Goal: Information Seeking & Learning: Learn about a topic

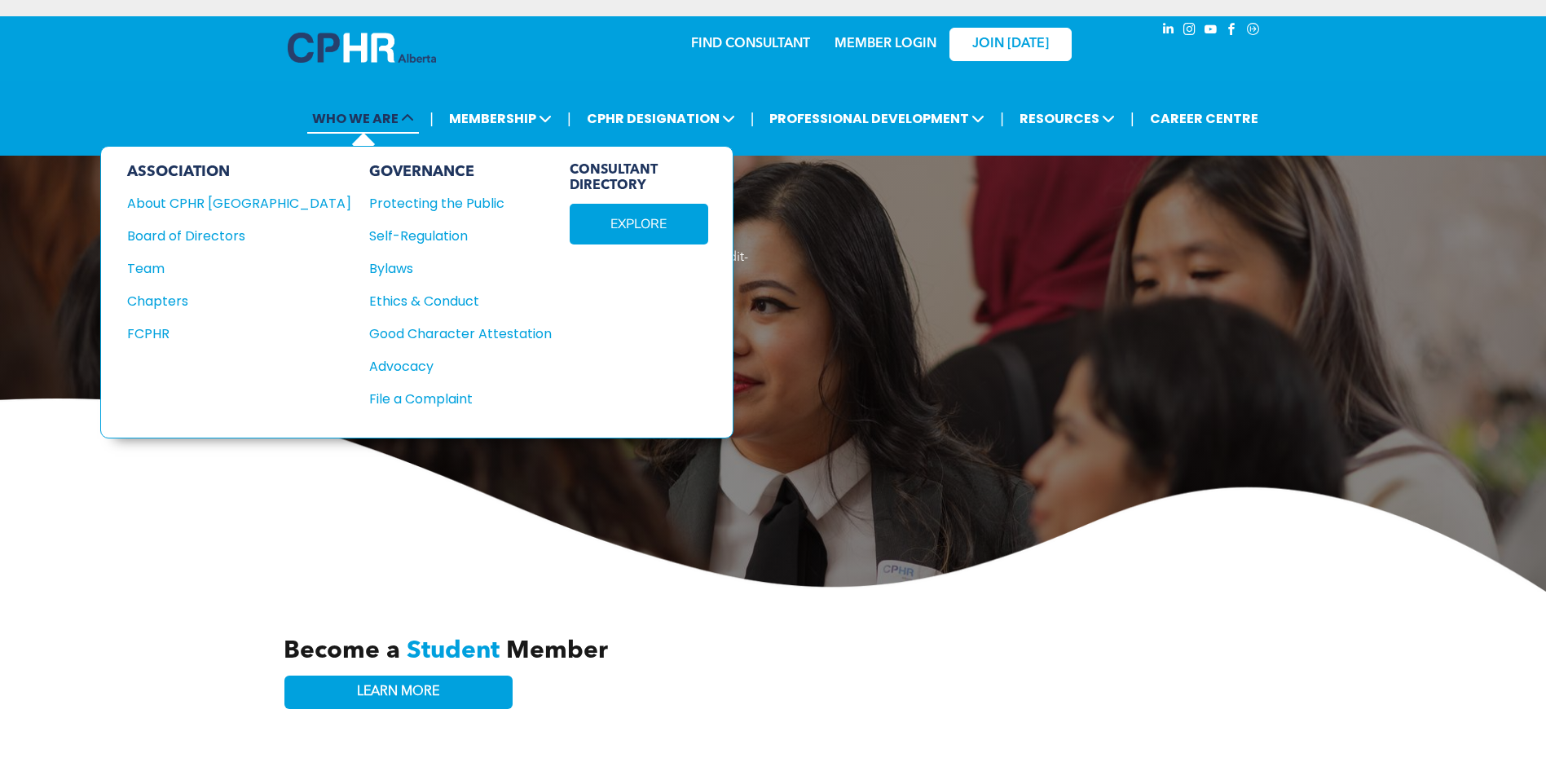
click at [378, 118] on span "WHO WE ARE" at bounding box center [363, 118] width 112 height 30
click at [198, 198] on div "About CPHR [GEOGRAPHIC_DATA]" at bounding box center [227, 204] width 202 height 20
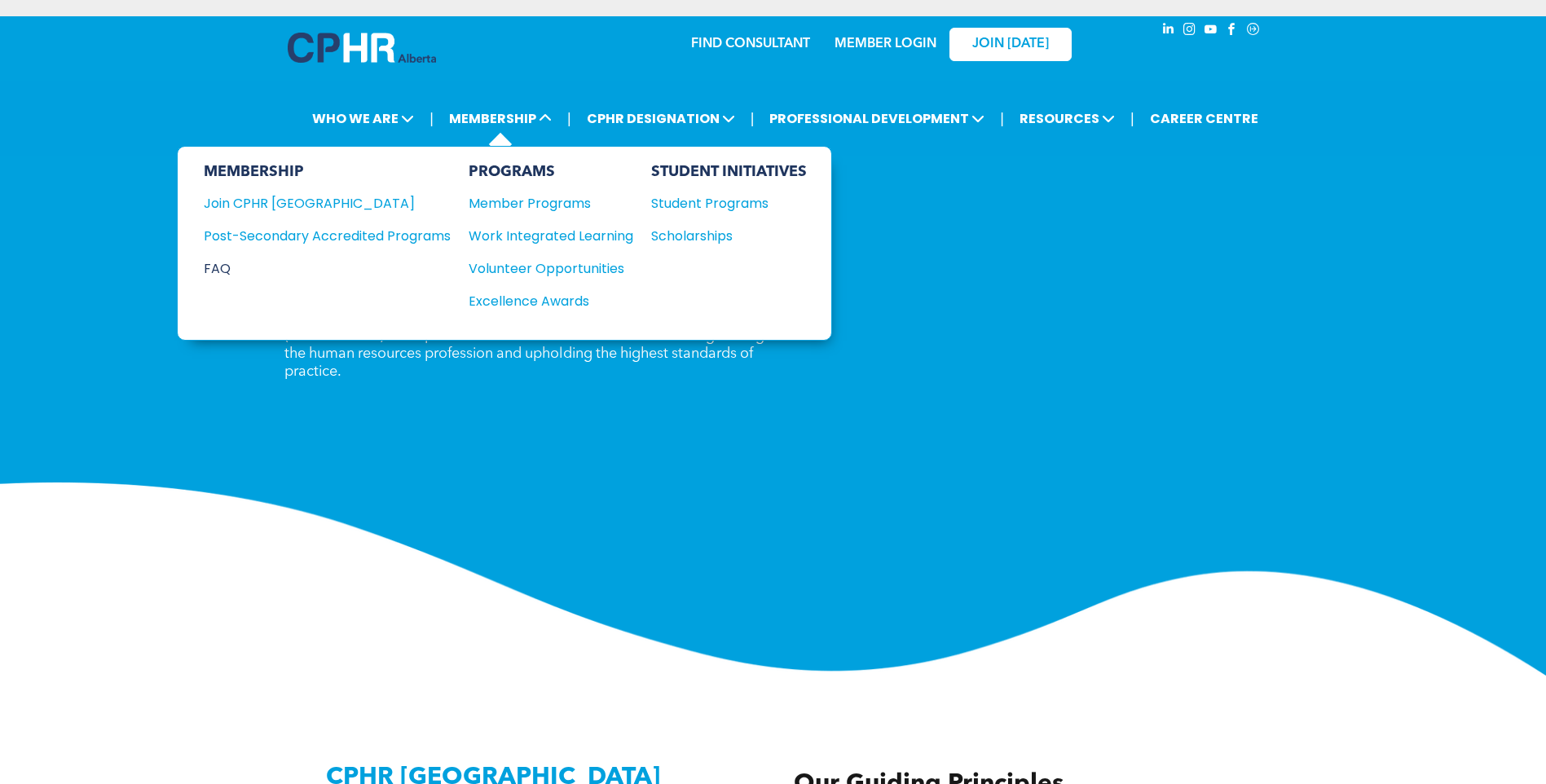
click at [216, 268] on div "FAQ" at bounding box center [314, 269] width 222 height 20
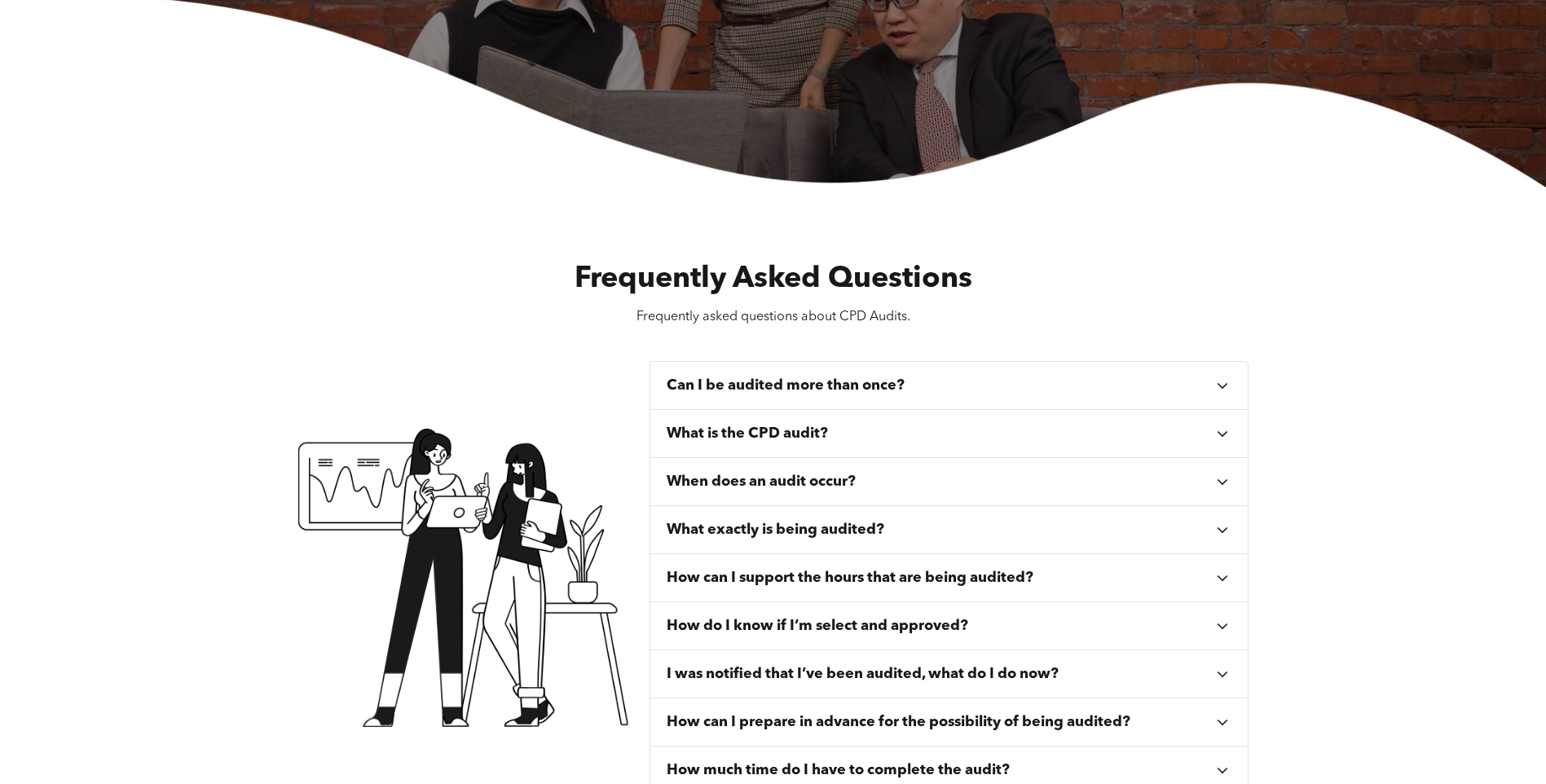
scroll to position [407, 0]
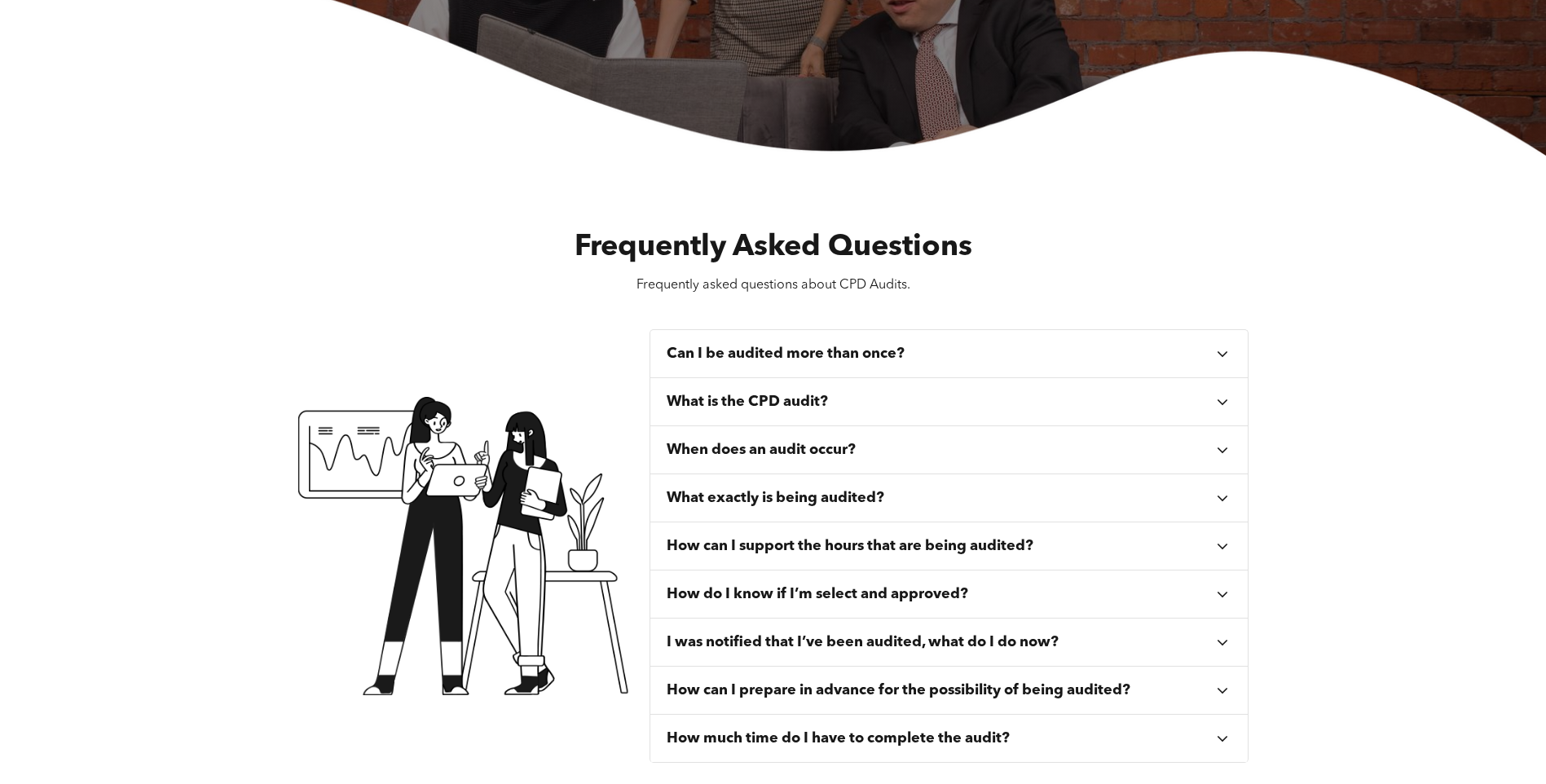
click at [1203, 364] on div "Can I be audited more than once?" at bounding box center [949, 353] width 598 height 48
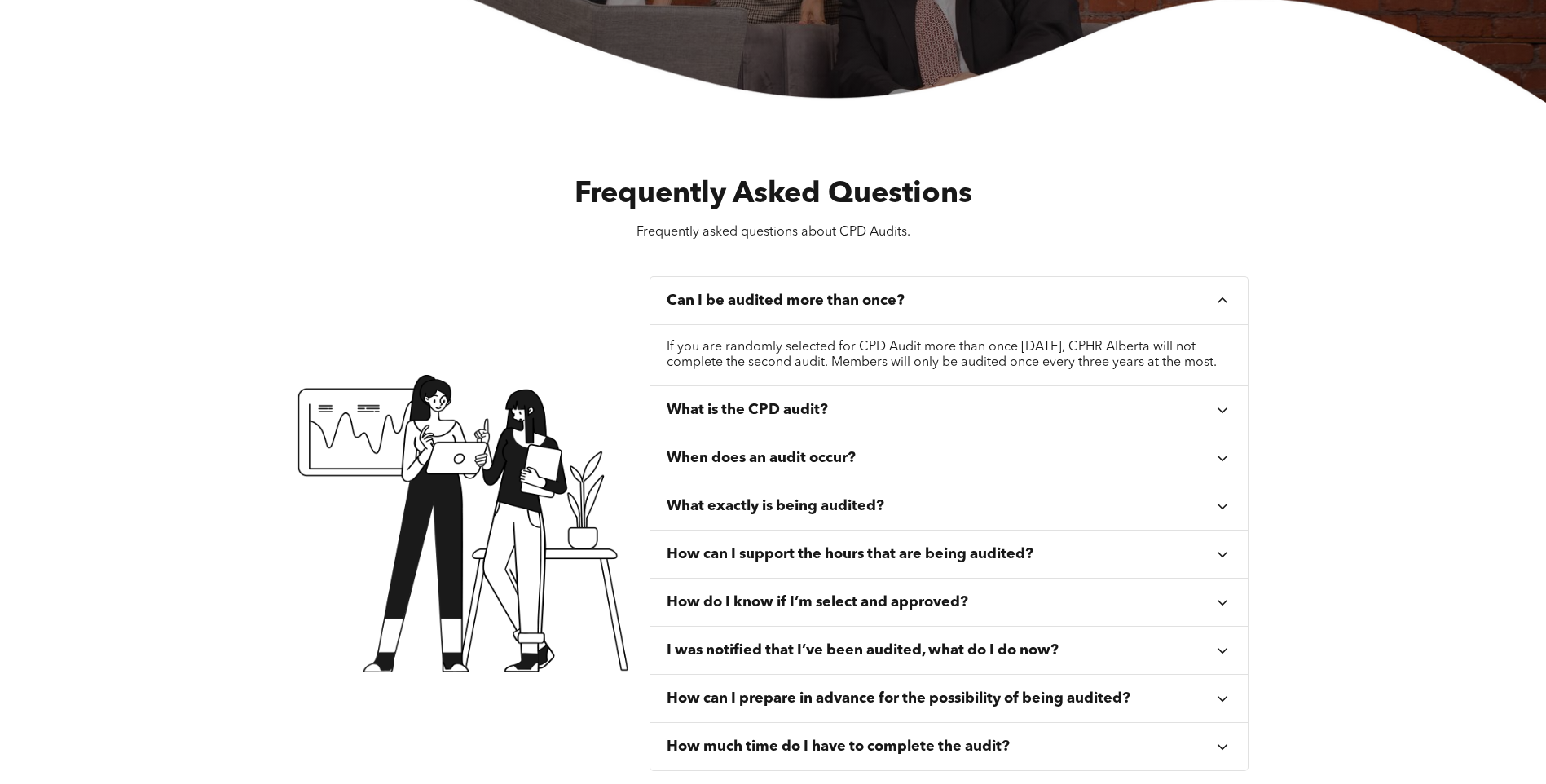
scroll to position [489, 0]
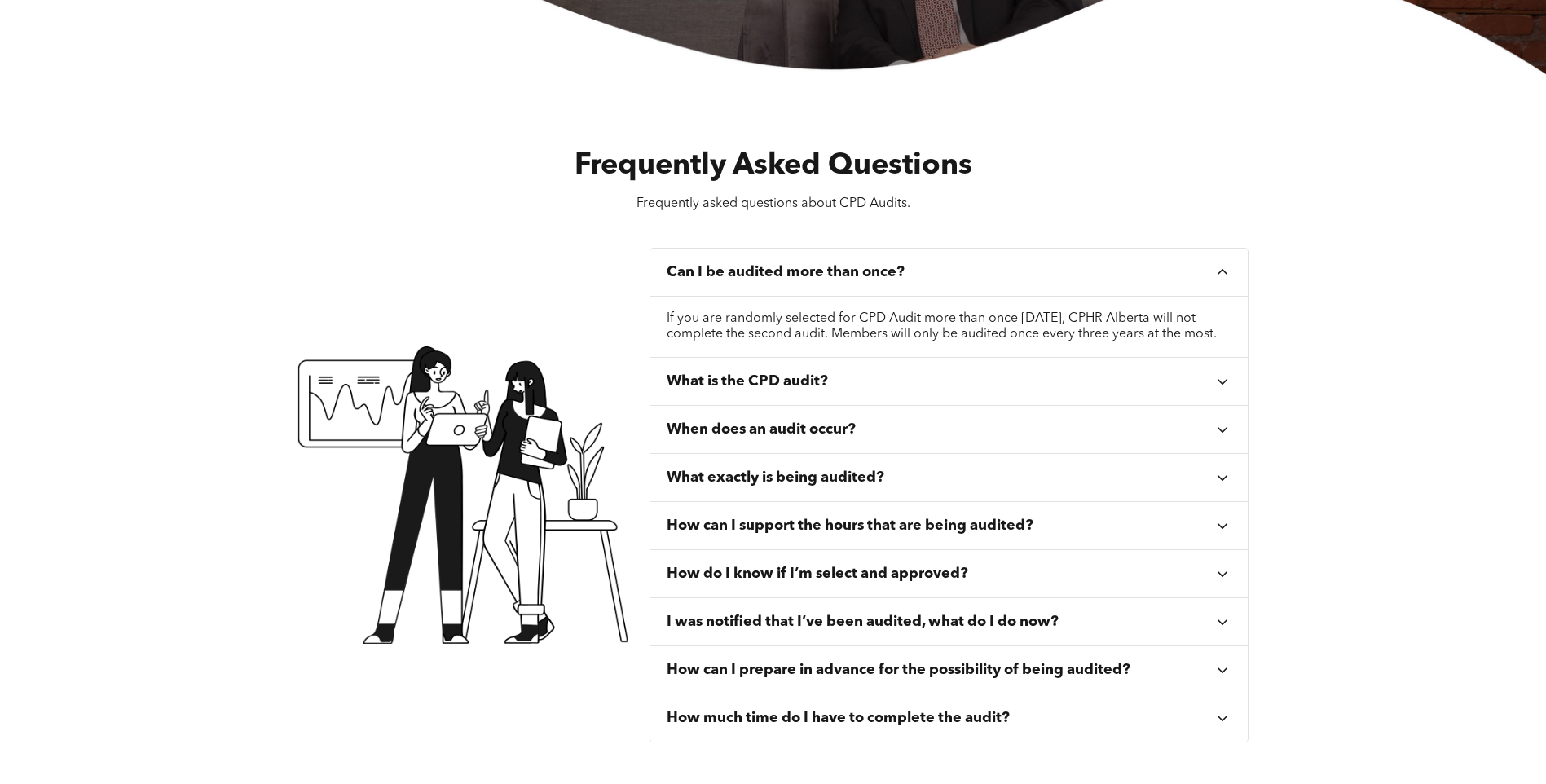
click at [871, 390] on div "What is the CPD audit?" at bounding box center [941, 381] width 548 height 18
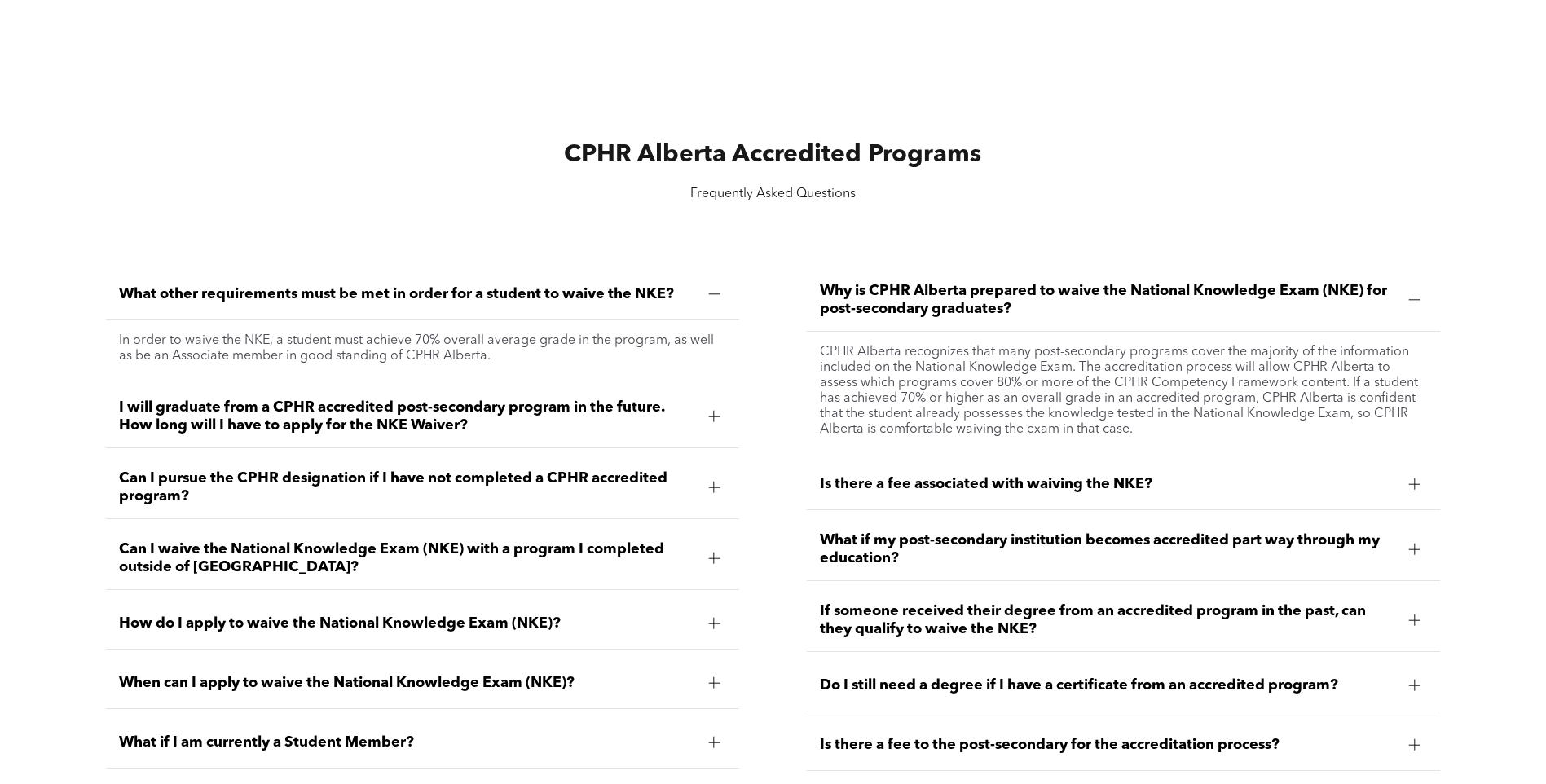
scroll to position [2199, 0]
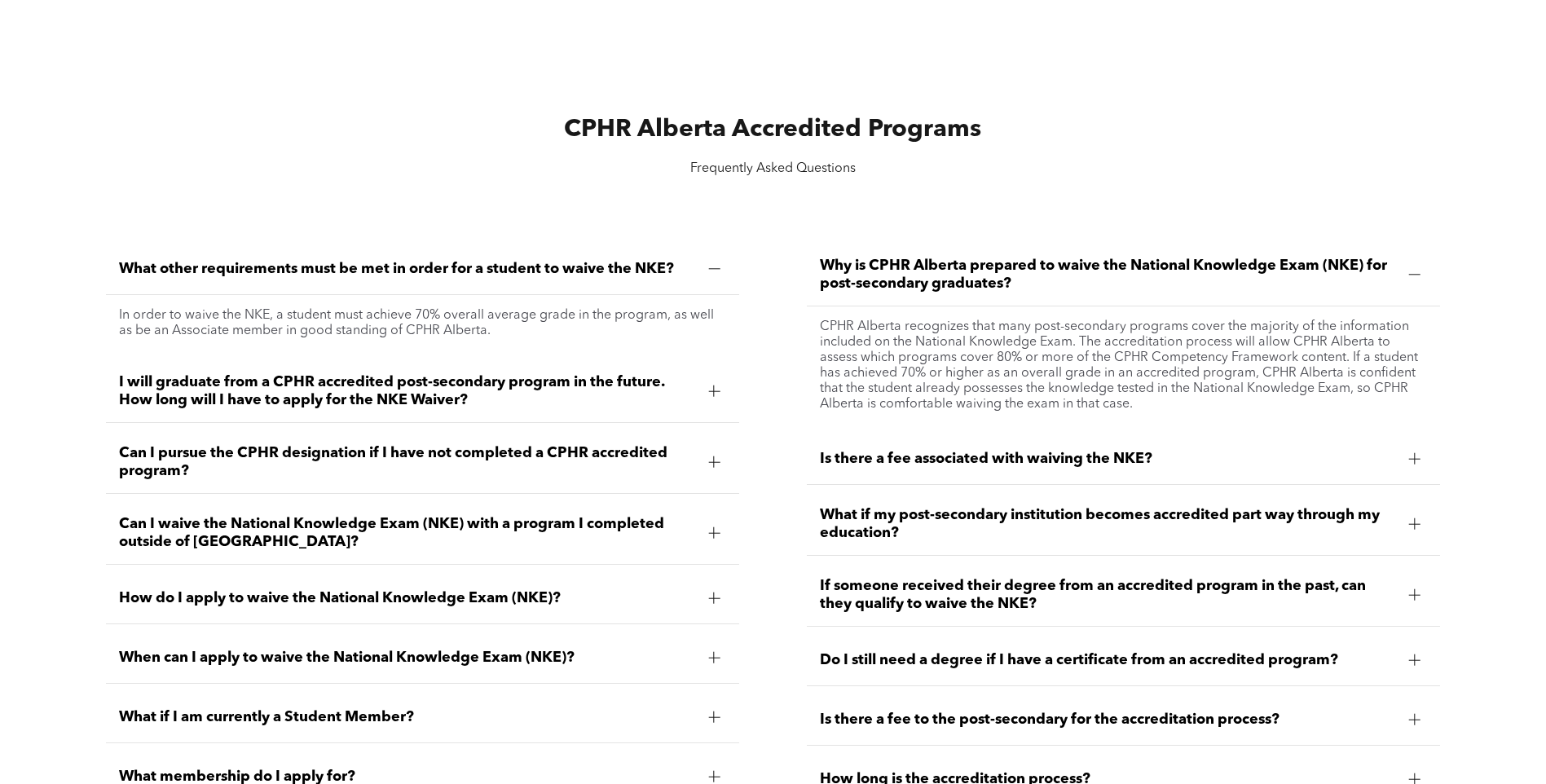
click at [658, 463] on span "Can I pursue the CPHR designation if I have not completed a CPHR accredited pro…" at bounding box center [407, 461] width 577 height 35
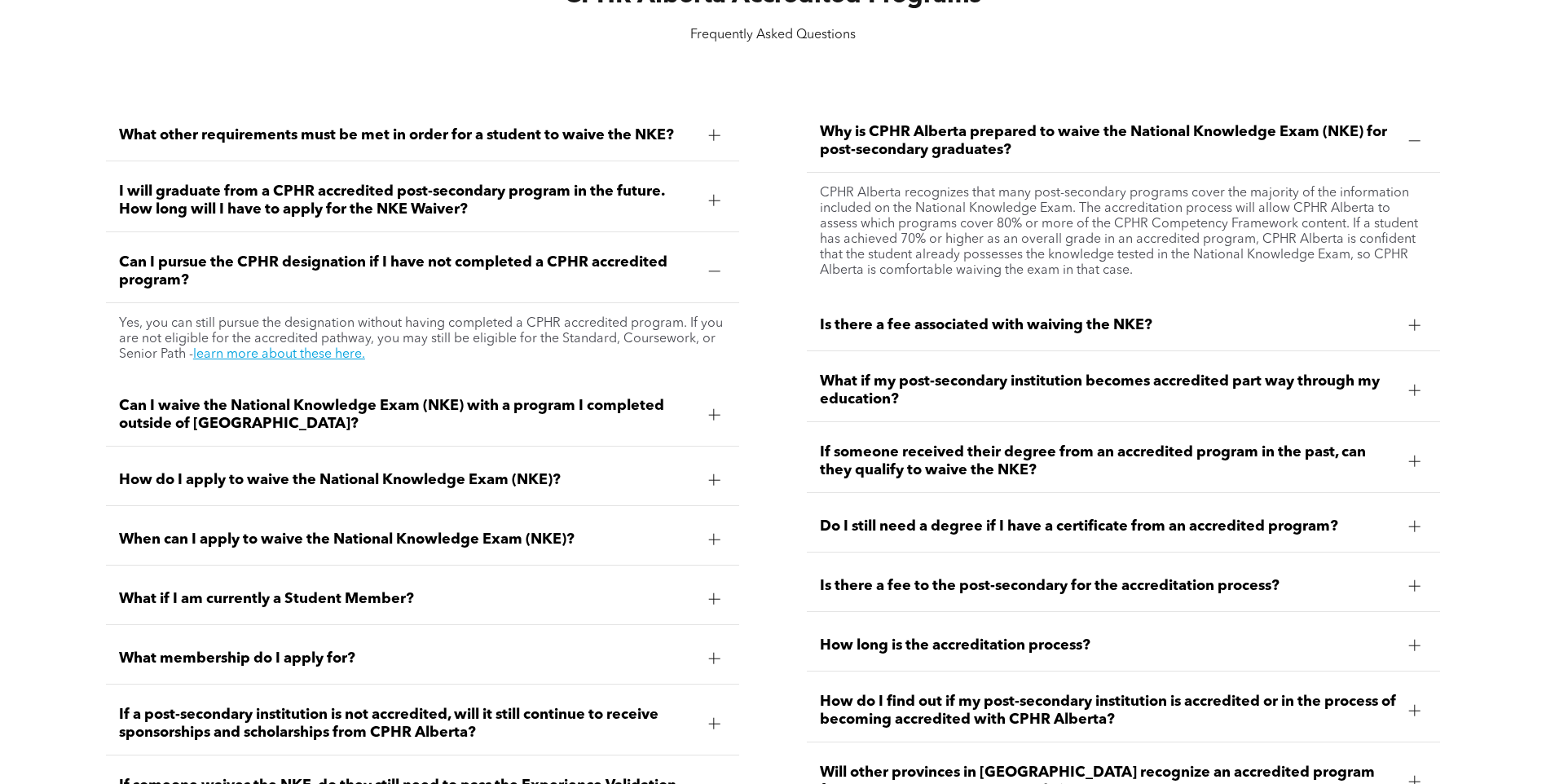
scroll to position [2362, 0]
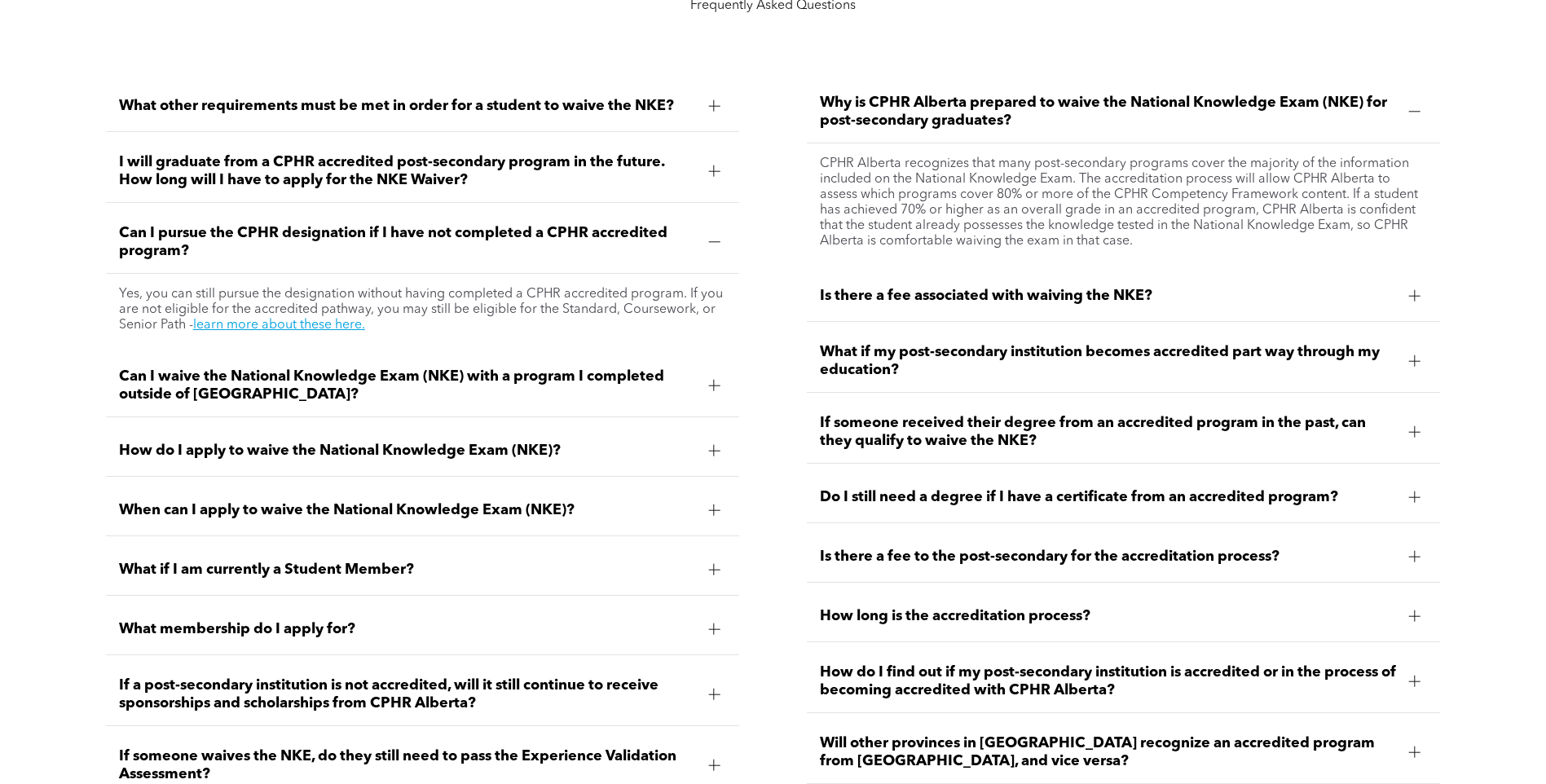
click at [461, 389] on span "Can I waive the National Knowledge Exam (NKE) with a program I completed outsid…" at bounding box center [407, 385] width 577 height 35
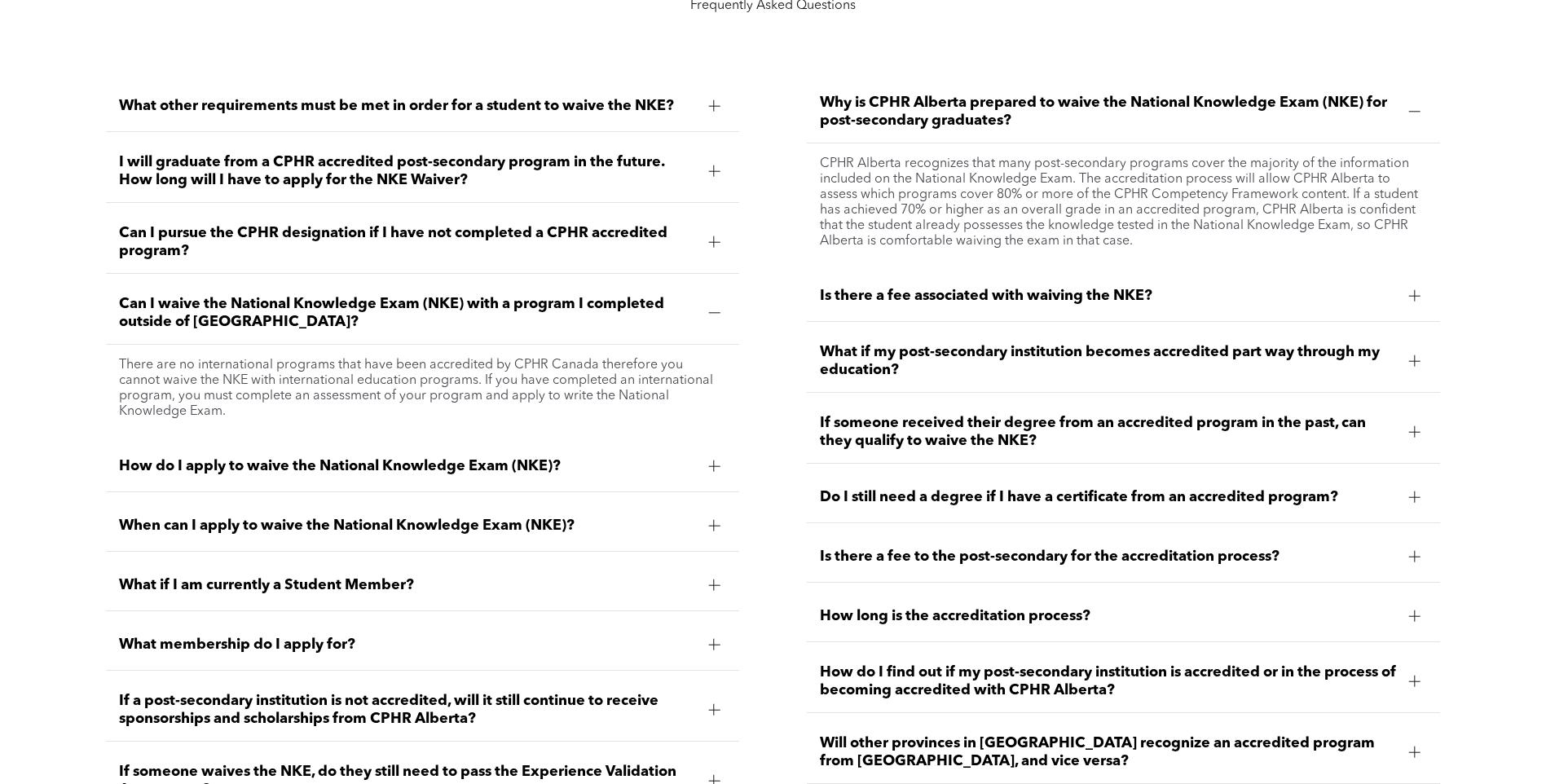
click at [467, 464] on span "How do I apply to waive the National Knowledge Exam (NKE)?" at bounding box center [407, 466] width 577 height 18
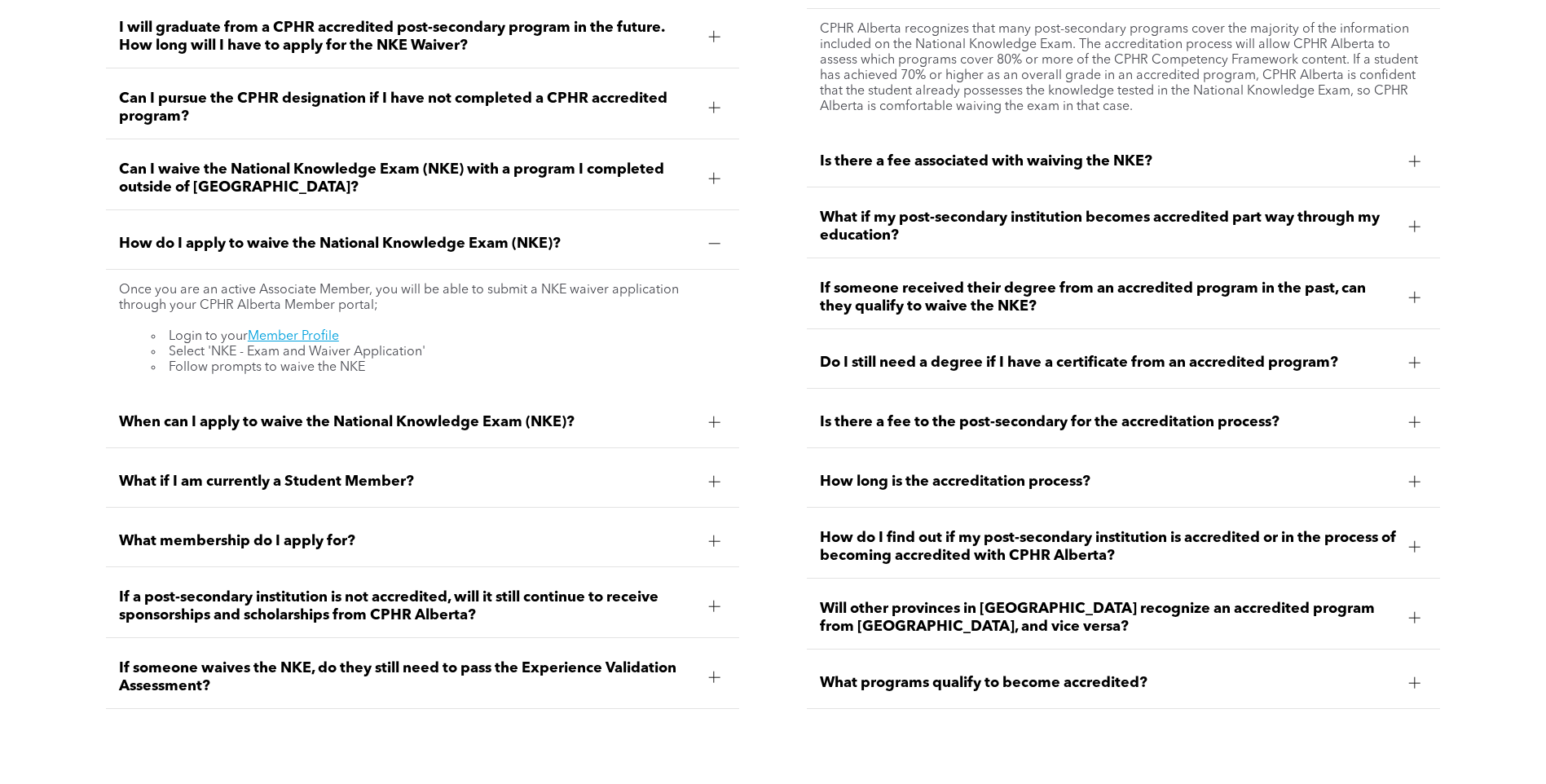
scroll to position [2525, 0]
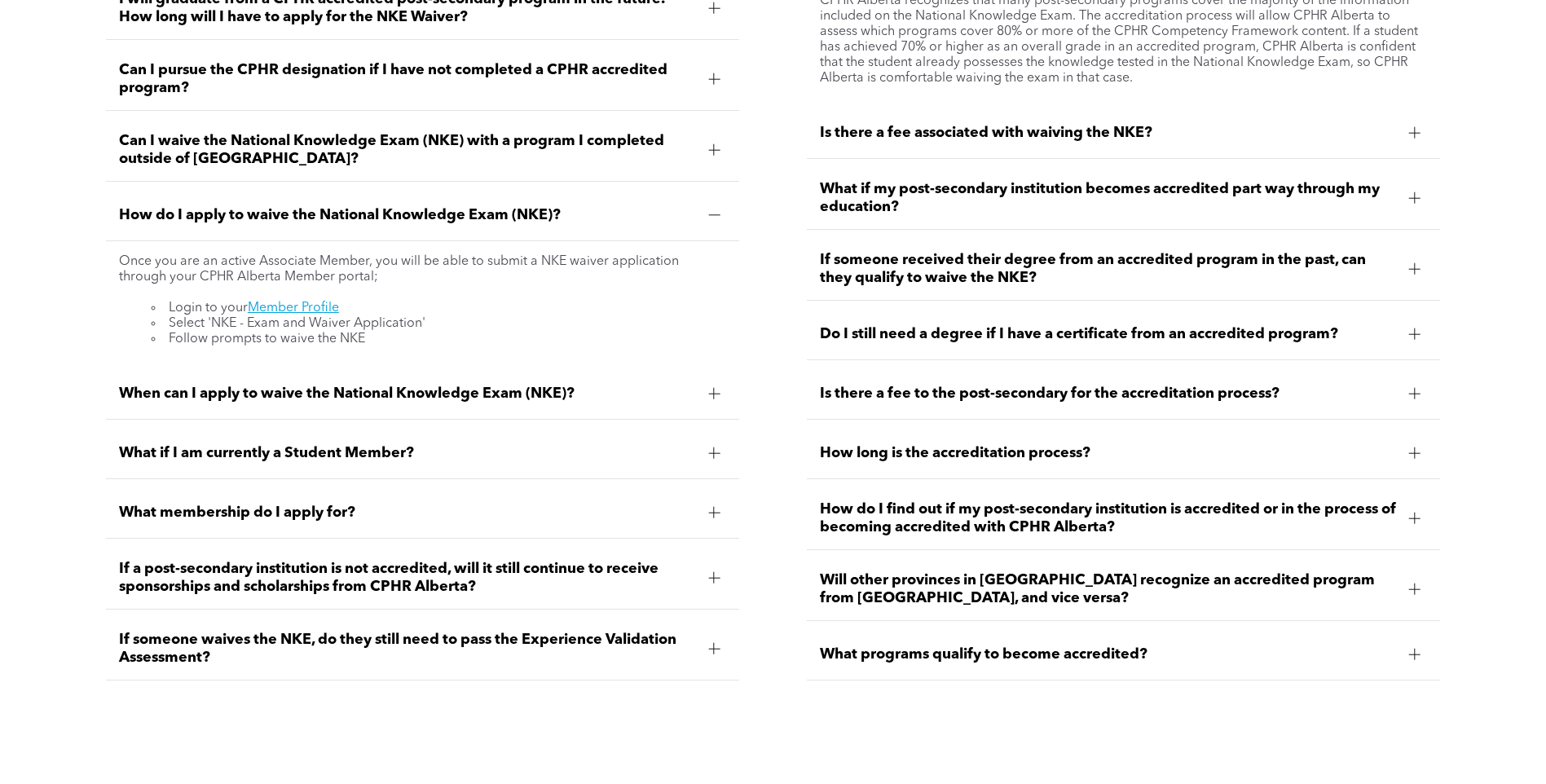
click at [426, 394] on span "When can I apply to waive the National Knowledge Exam (NKE)?" at bounding box center [407, 393] width 577 height 18
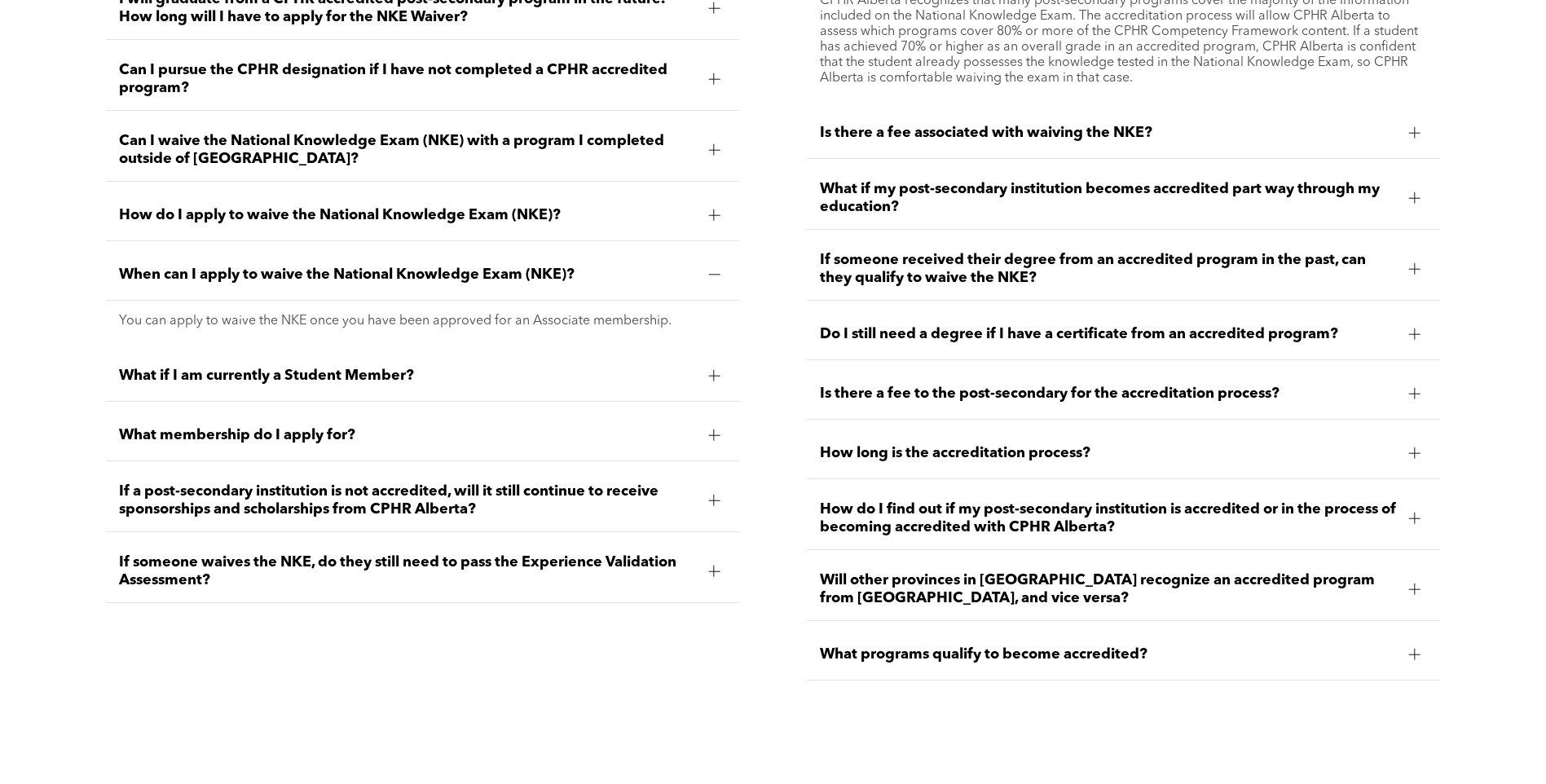
click at [358, 377] on span "What if I am currently a Student Member?" at bounding box center [407, 375] width 577 height 18
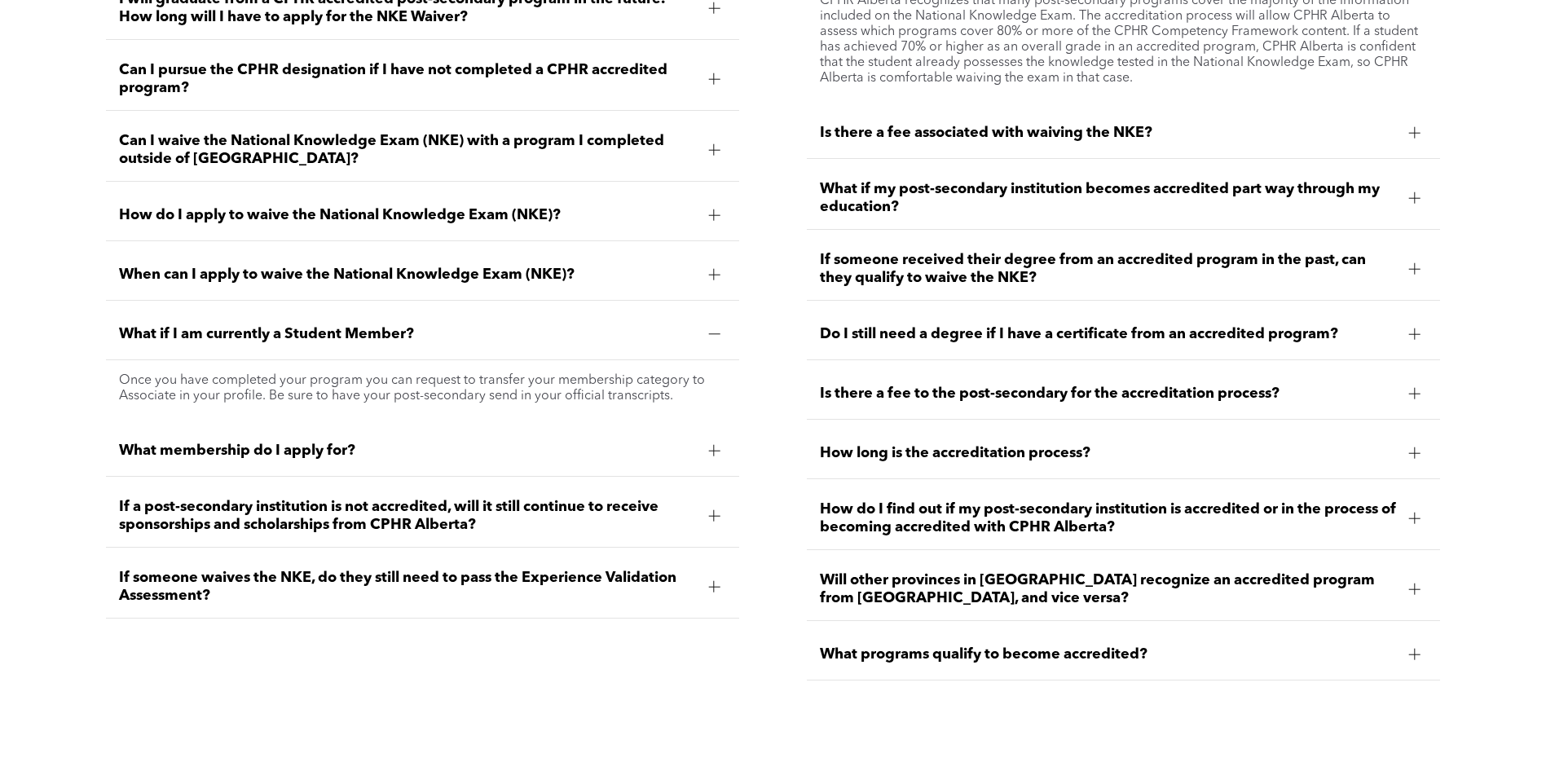
click at [313, 450] on span "What membership do I apply for?" at bounding box center [407, 450] width 577 height 18
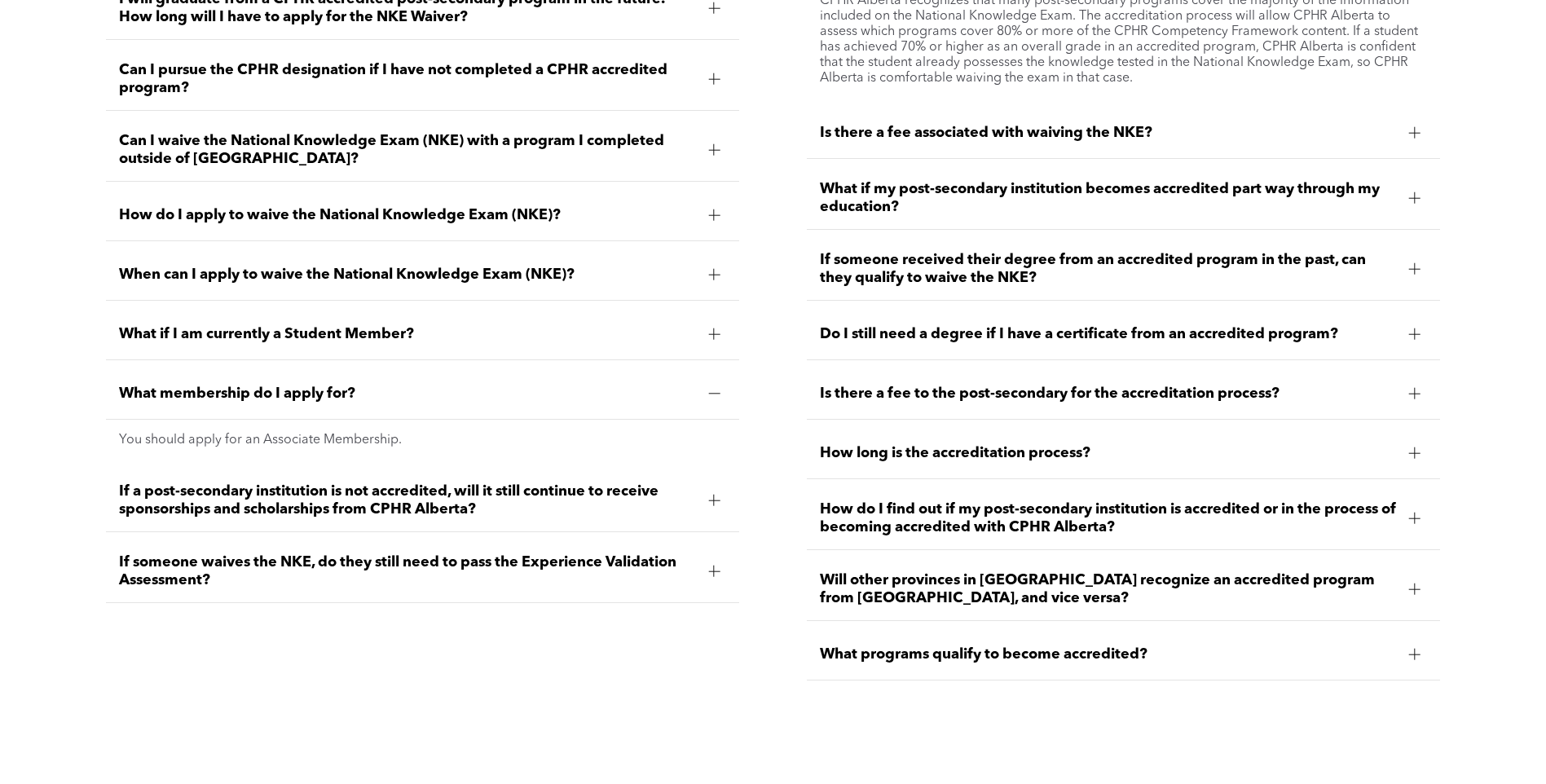
click at [320, 490] on span "If a post-secondary institution is not accredited, will it still continue to re…" at bounding box center [407, 500] width 577 height 35
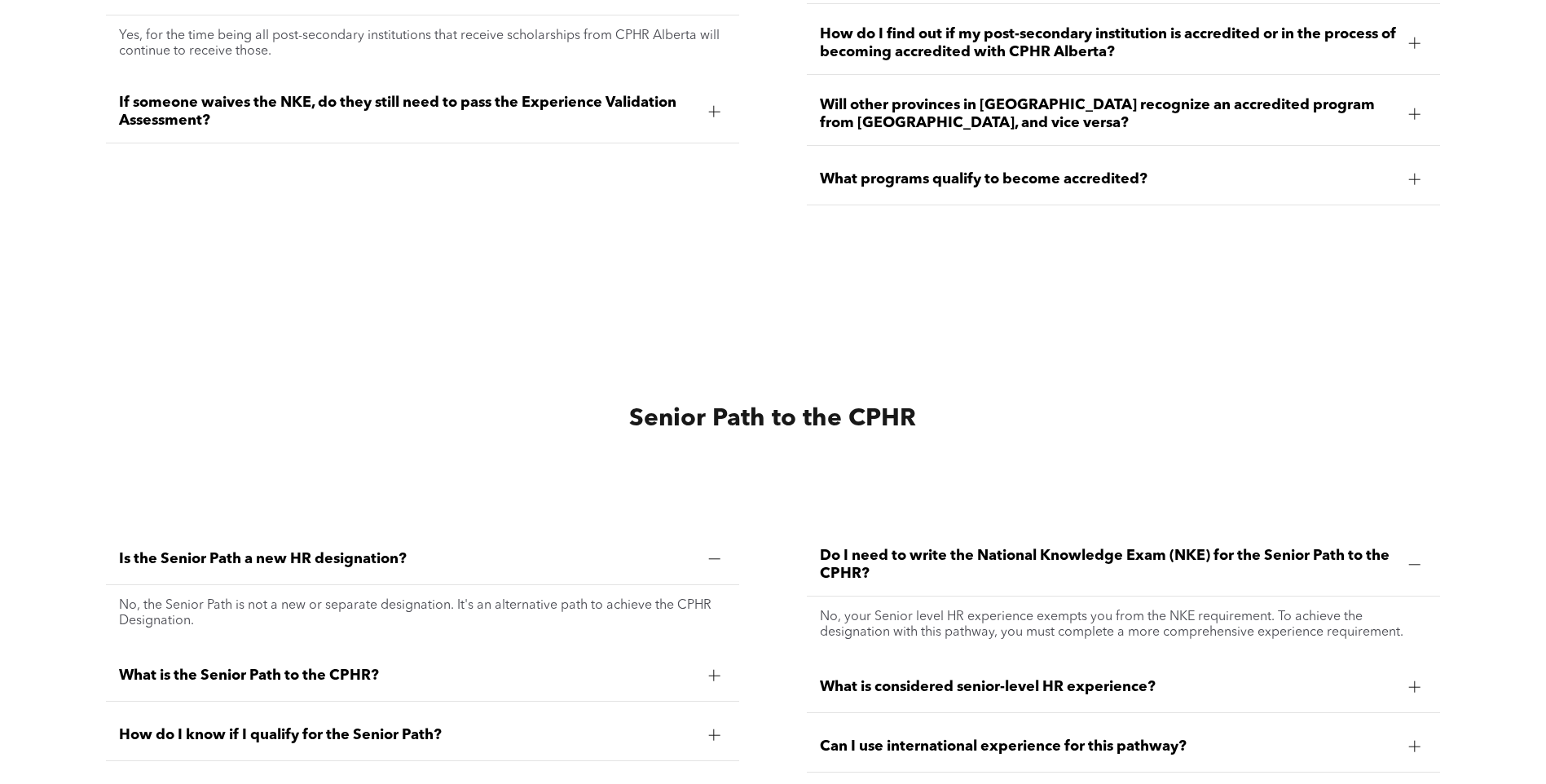
scroll to position [3014, 0]
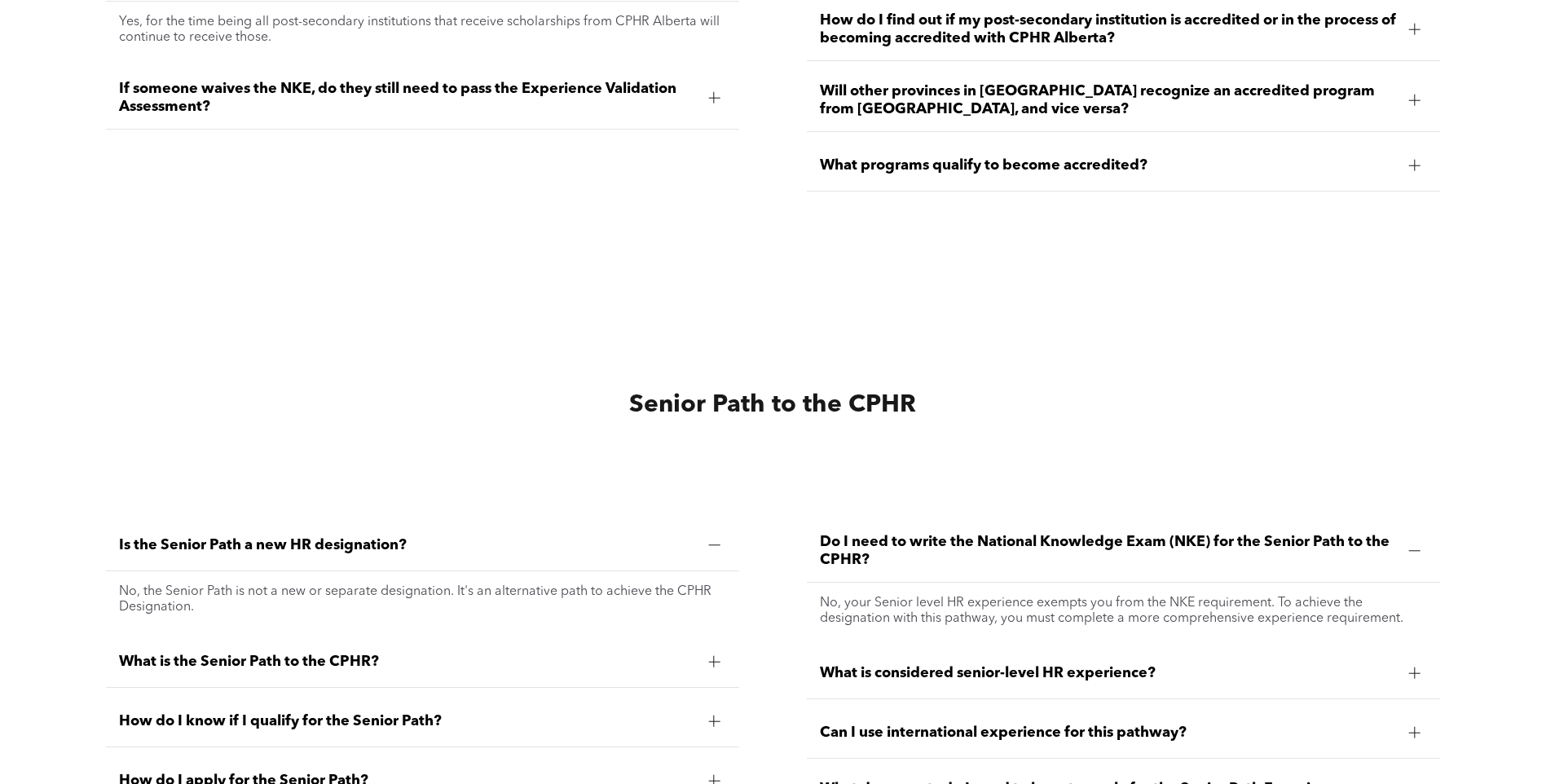
click at [1008, 161] on span "What programs qualify to become accredited?" at bounding box center [1108, 165] width 577 height 18
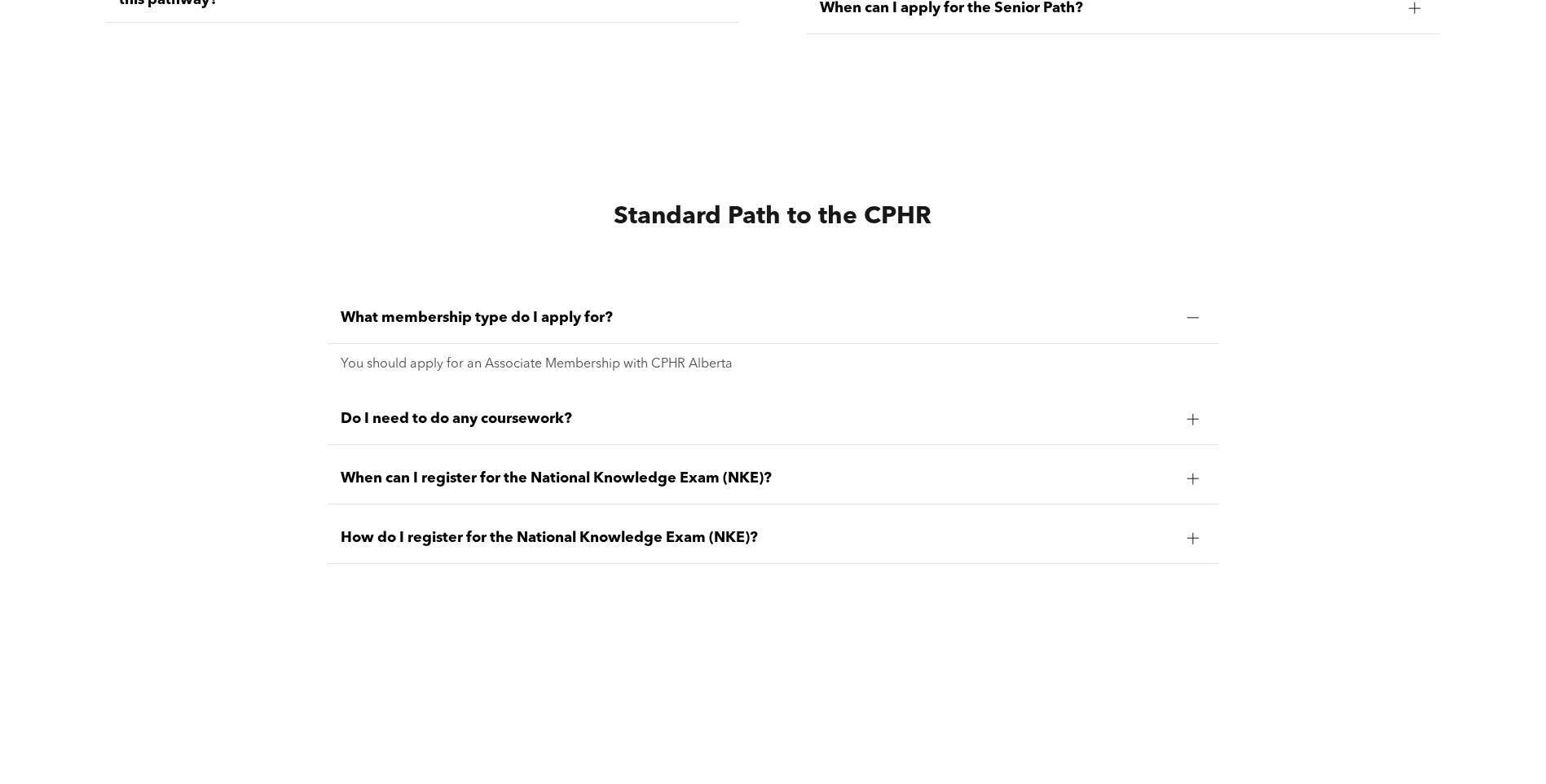
scroll to position [3991, 0]
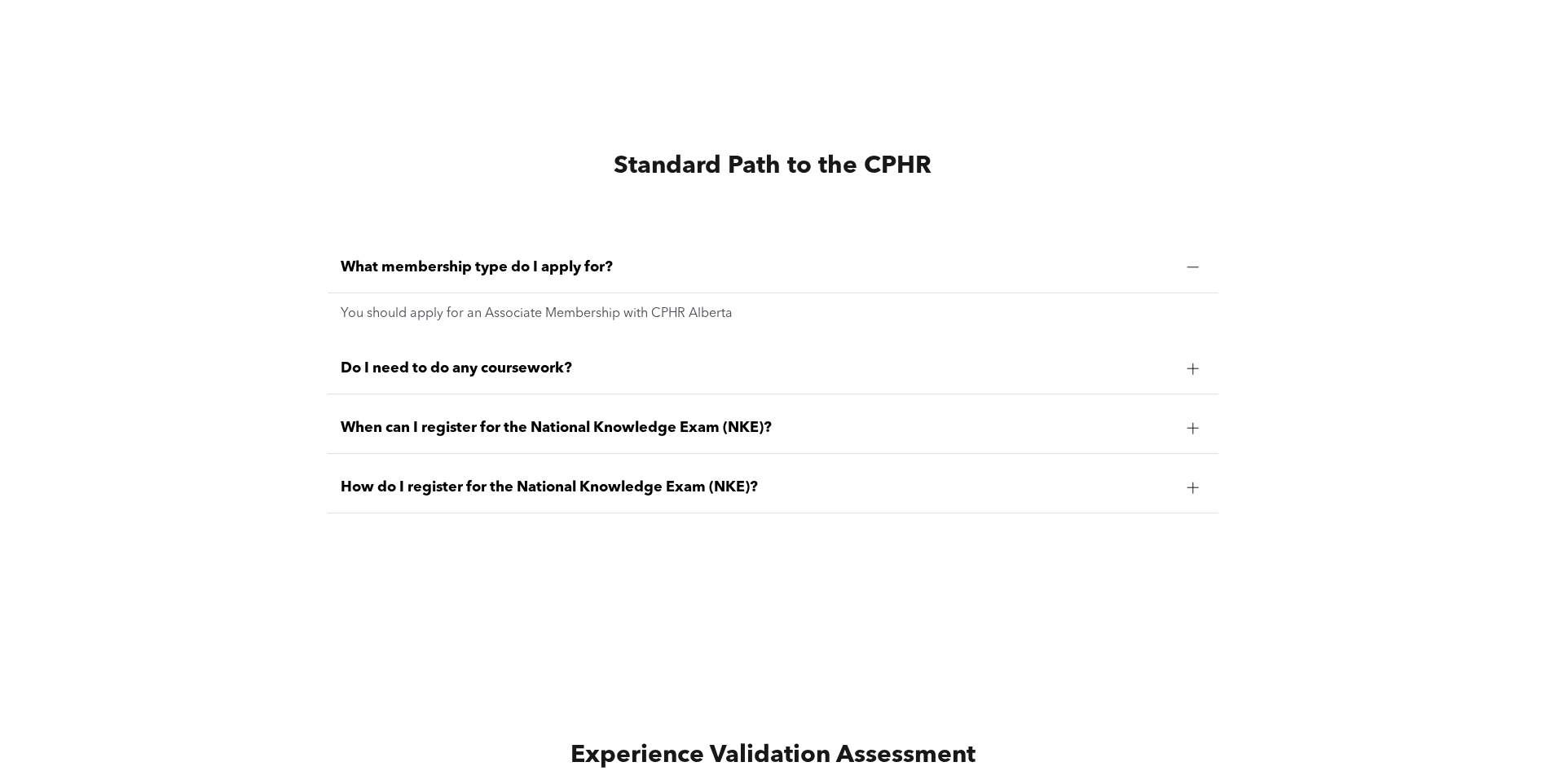
click at [580, 259] on span "What membership type do I apply for?" at bounding box center [757, 267] width 833 height 18
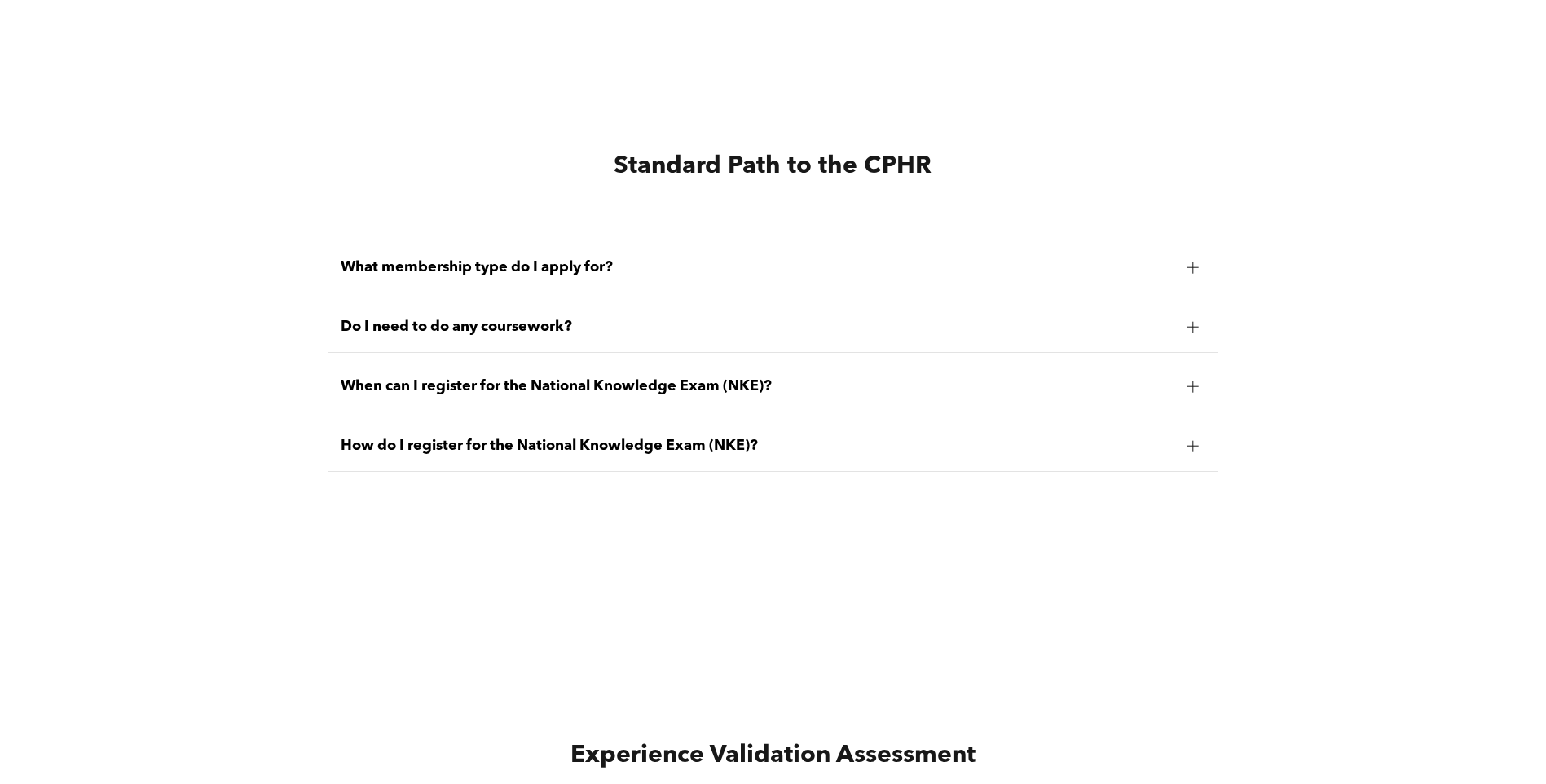
click at [580, 259] on span "What membership type do I apply for?" at bounding box center [757, 267] width 833 height 18
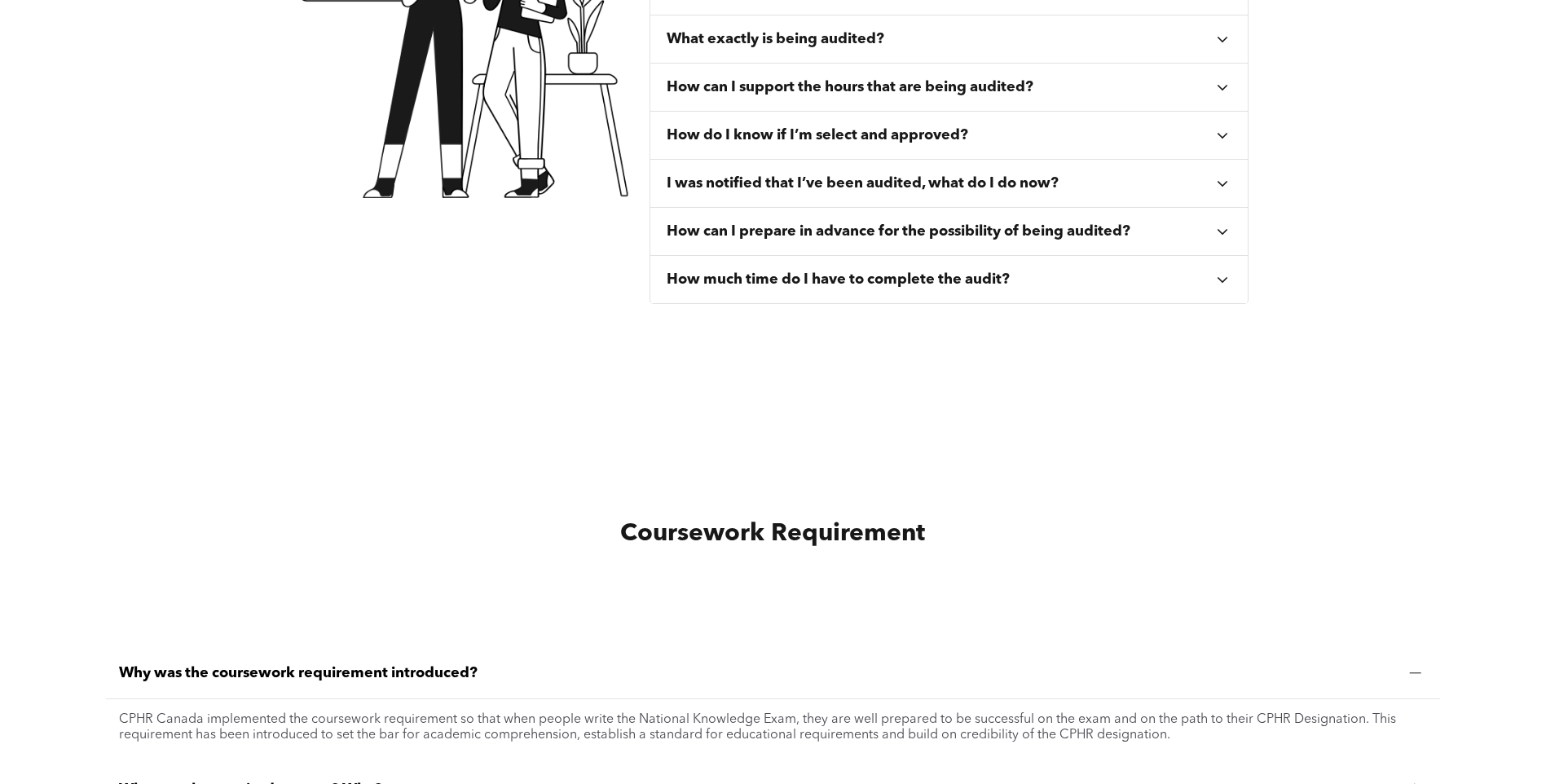
scroll to position [0, 0]
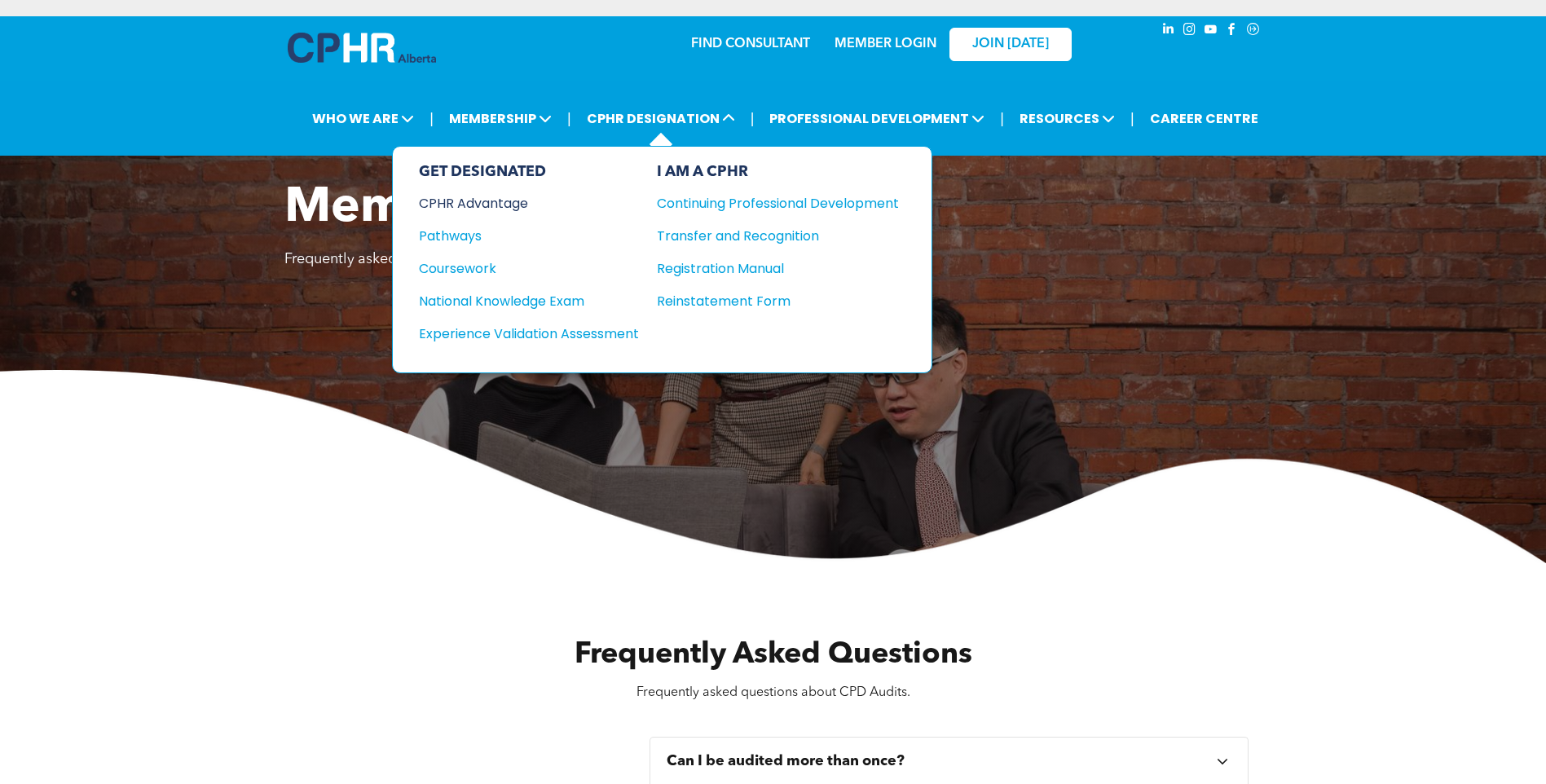
click at [494, 208] on div "CPHR Advantage" at bounding box center [518, 204] width 198 height 20
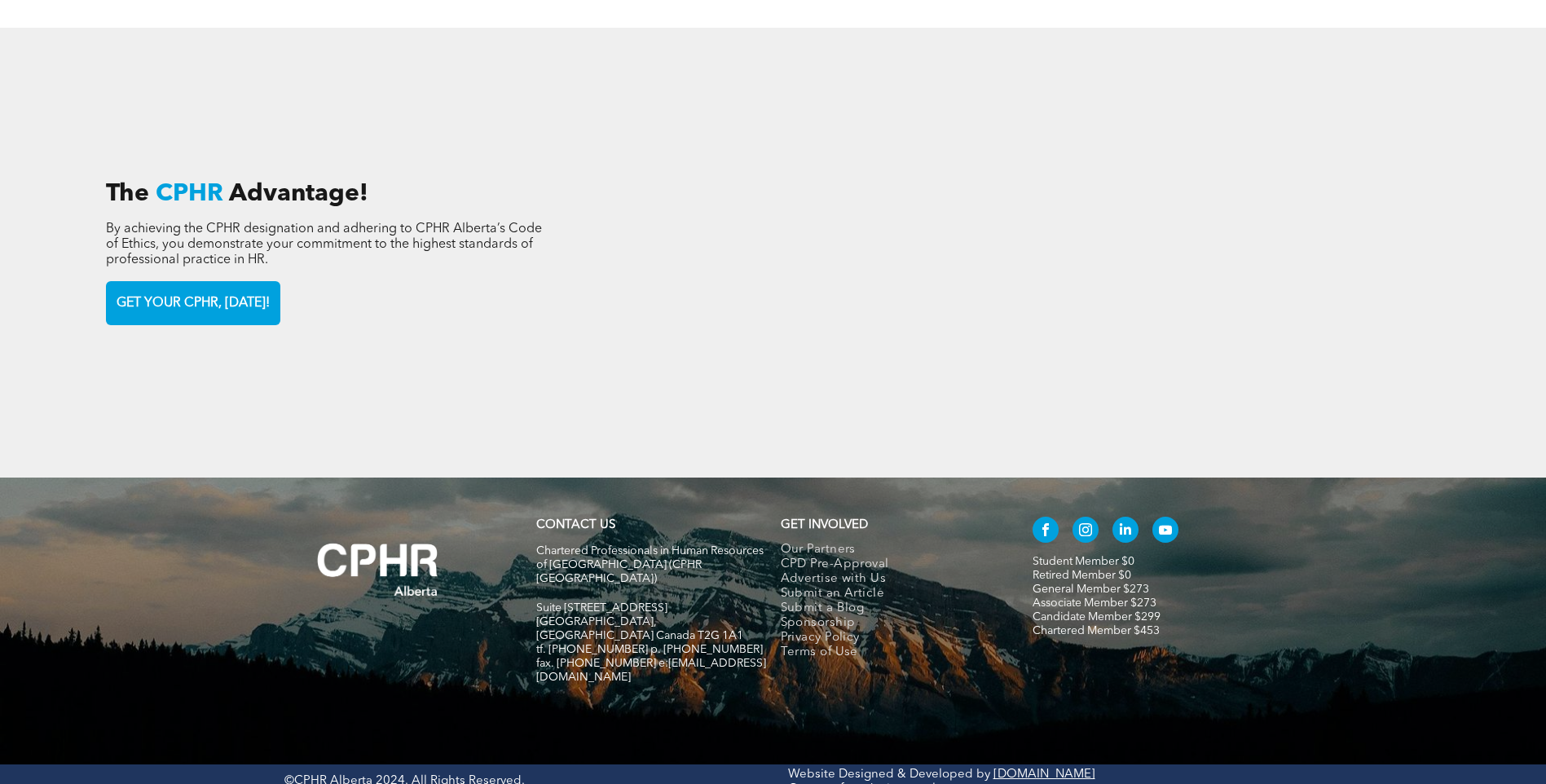
scroll to position [2523, 0]
